Goal: Task Accomplishment & Management: Use online tool/utility

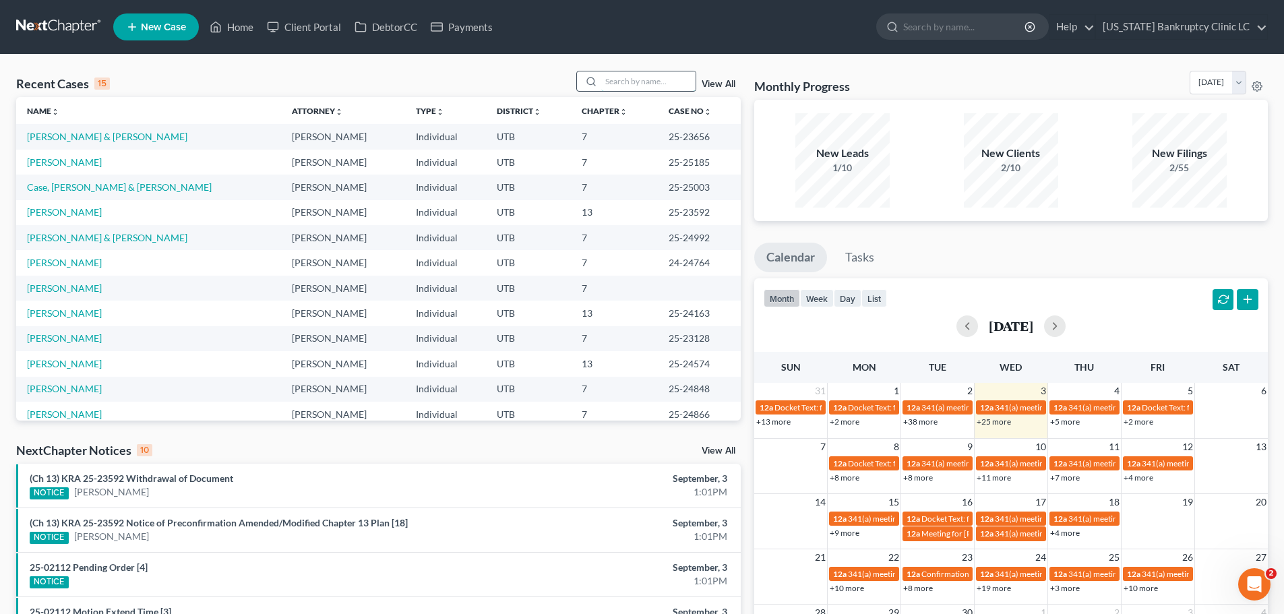
click at [635, 84] on input "search" at bounding box center [648, 81] width 94 height 20
type input "worthington"
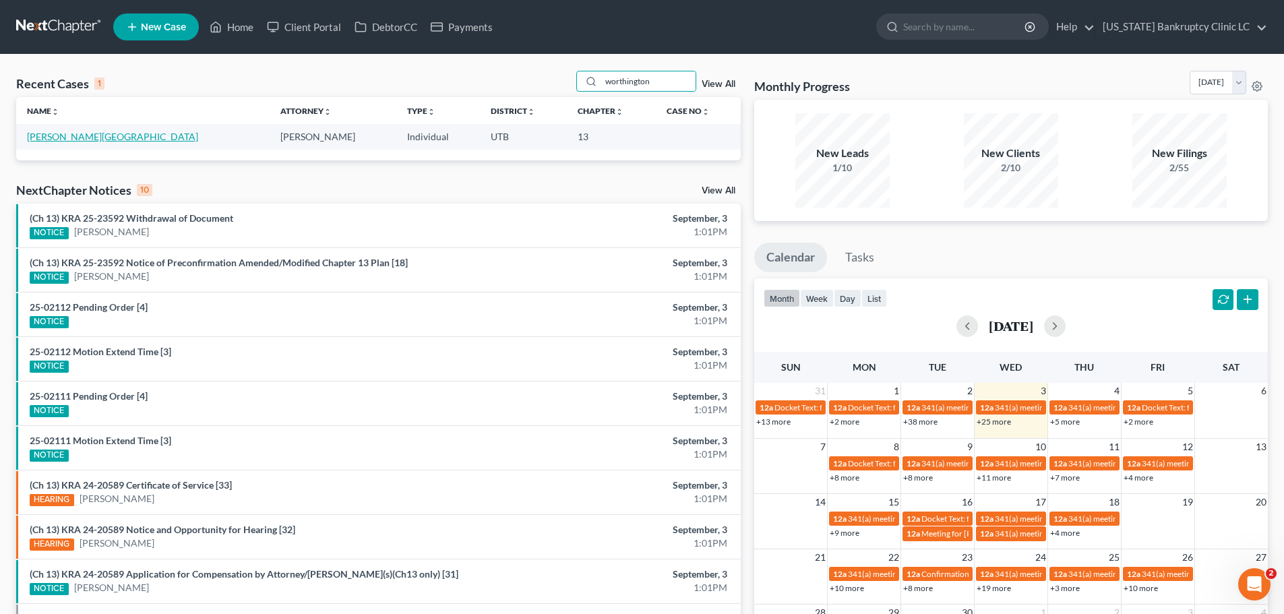
click at [68, 140] on link "[PERSON_NAME][GEOGRAPHIC_DATA]" at bounding box center [112, 136] width 171 height 11
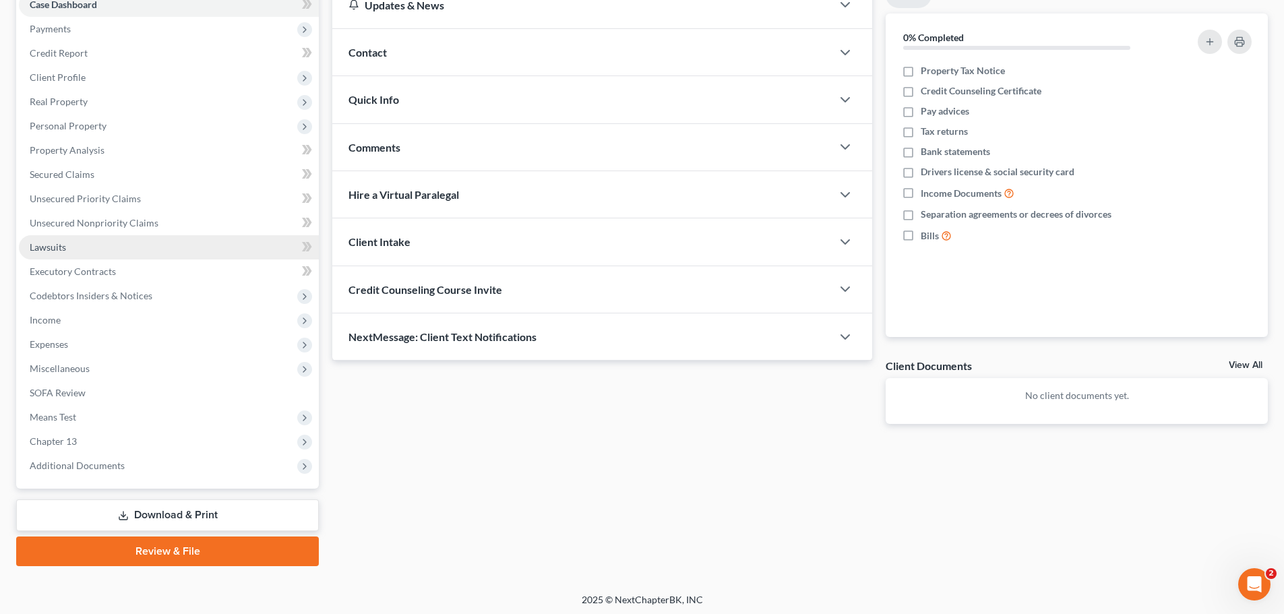
scroll to position [151, 0]
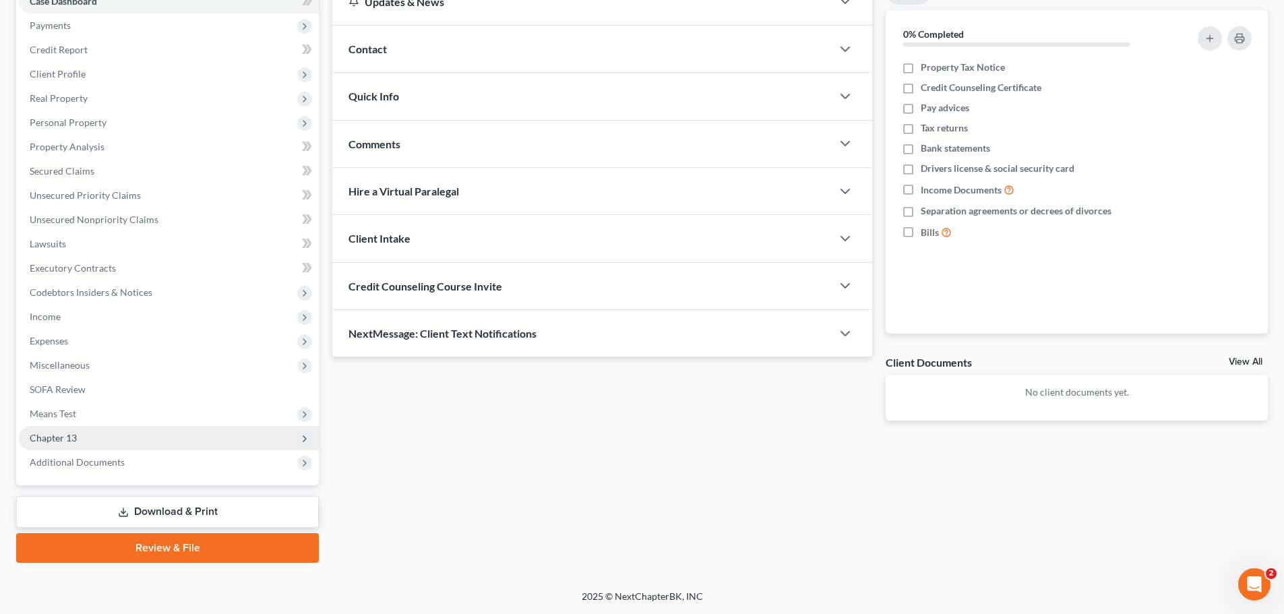
click at [104, 442] on span "Chapter 13" at bounding box center [169, 438] width 300 height 24
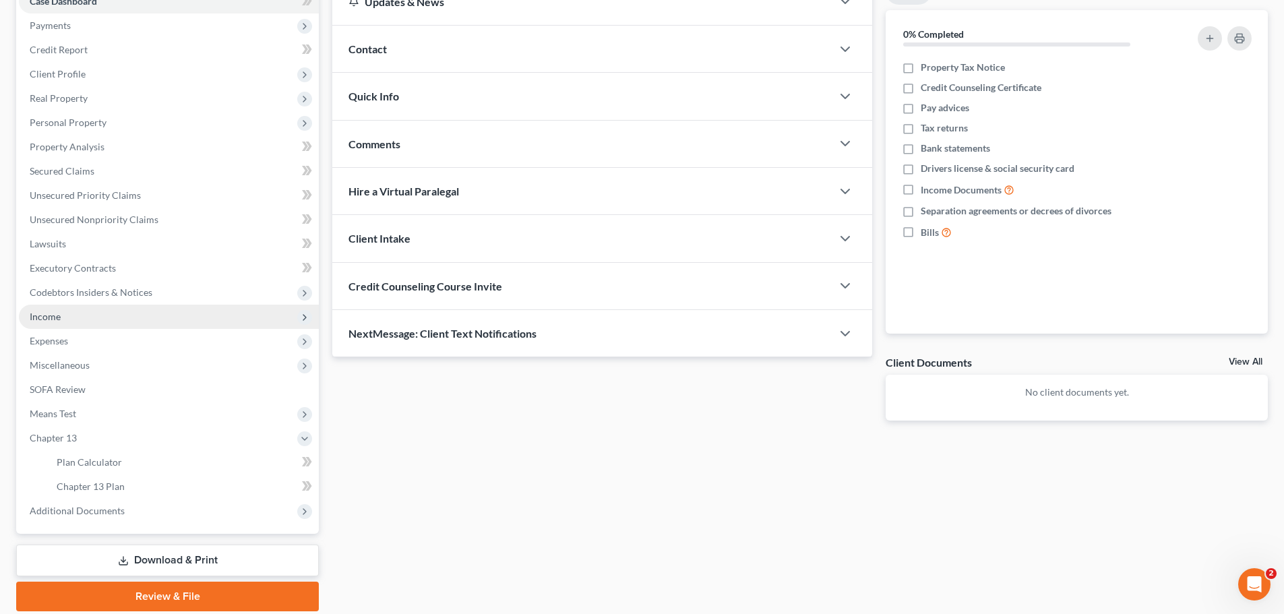
click at [85, 316] on span "Income" at bounding box center [169, 317] width 300 height 24
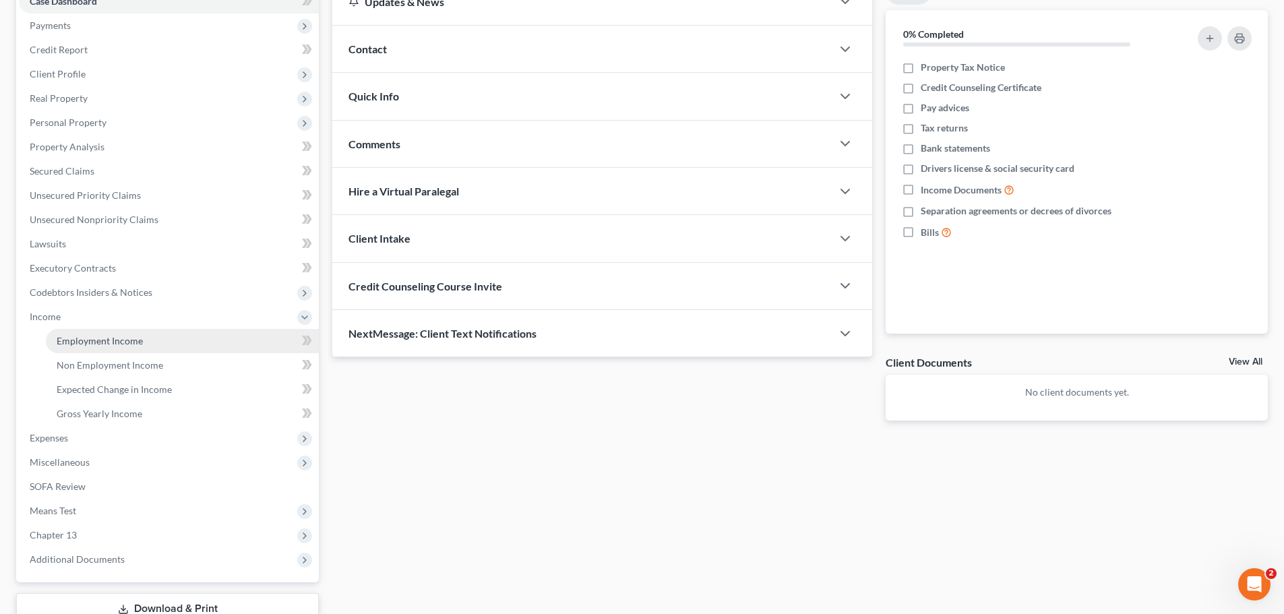
click at [99, 345] on span "Employment Income" at bounding box center [100, 340] width 86 height 11
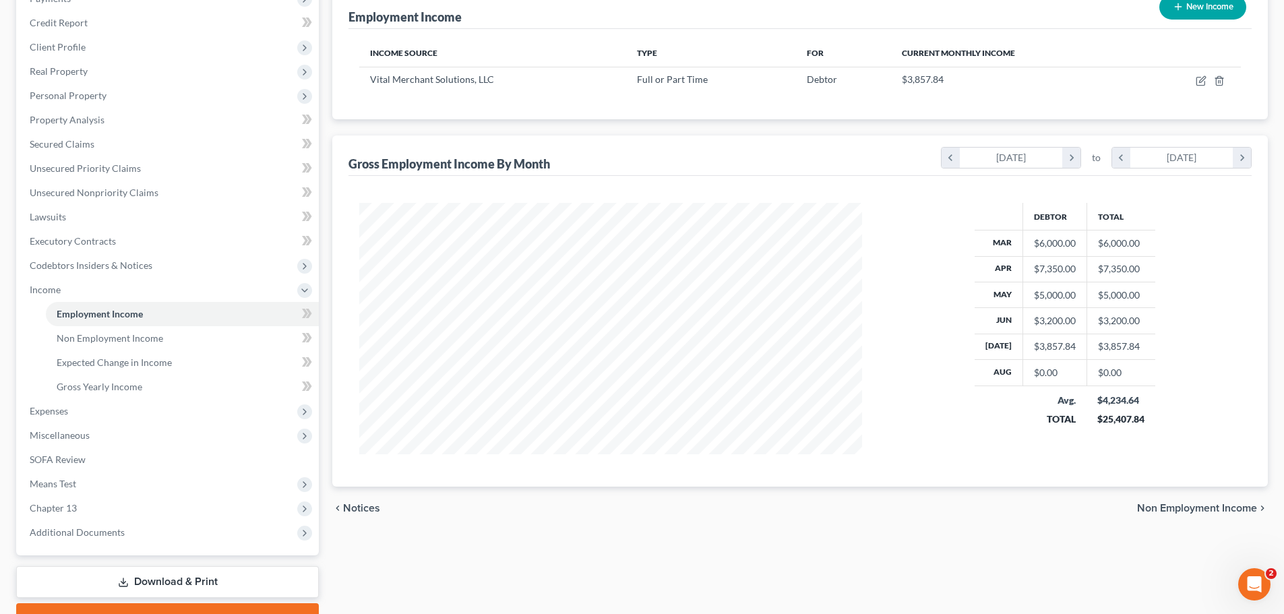
scroll to position [202, 0]
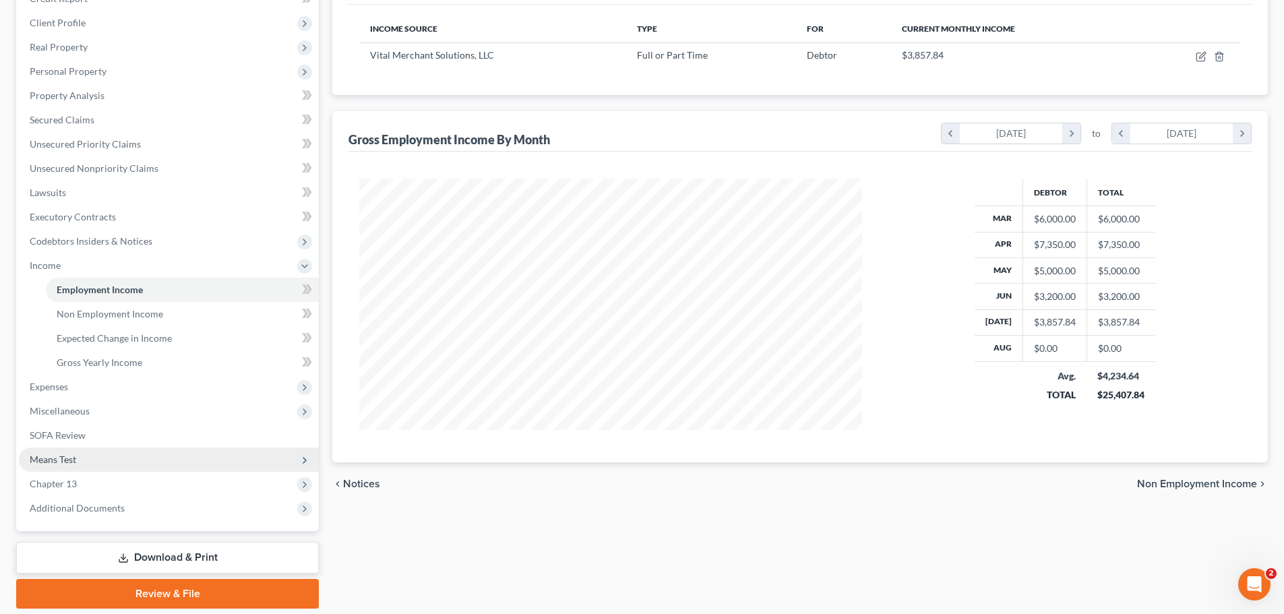
click at [116, 455] on span "Means Test" at bounding box center [169, 459] width 300 height 24
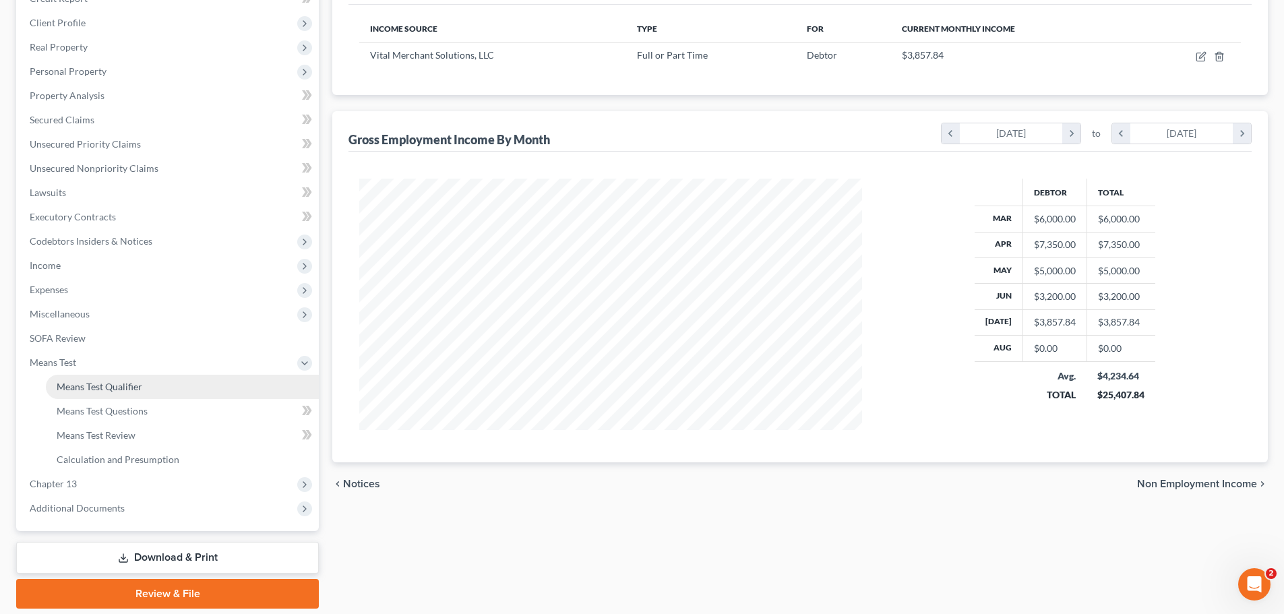
click at [140, 385] on span "Means Test Qualifier" at bounding box center [100, 386] width 86 height 11
